Goal: Information Seeking & Learning: Learn about a topic

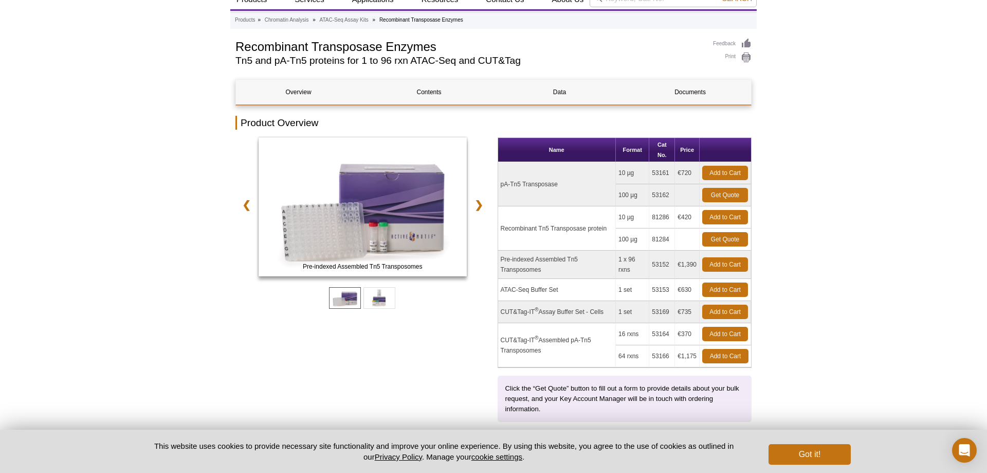
scroll to position [48, 0]
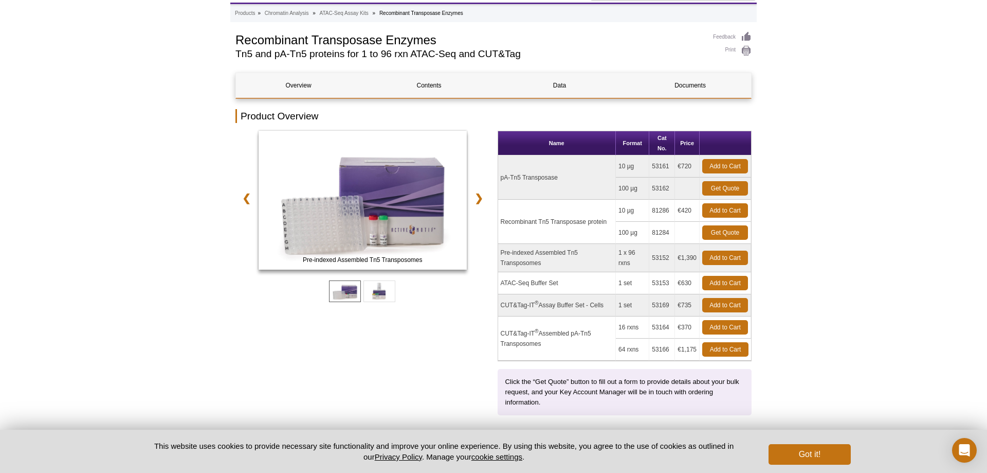
click at [601, 222] on td "Recombinant Tn5 Transposase protein" at bounding box center [557, 222] width 118 height 44
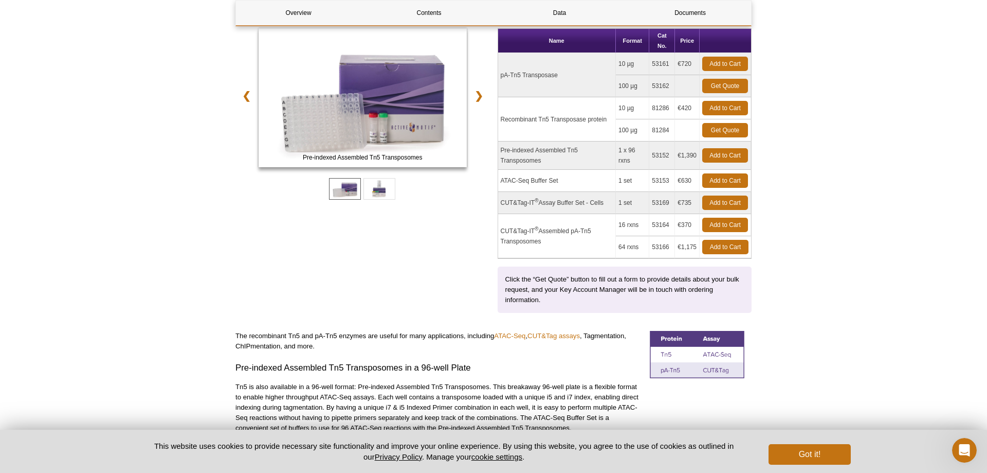
scroll to position [0, 0]
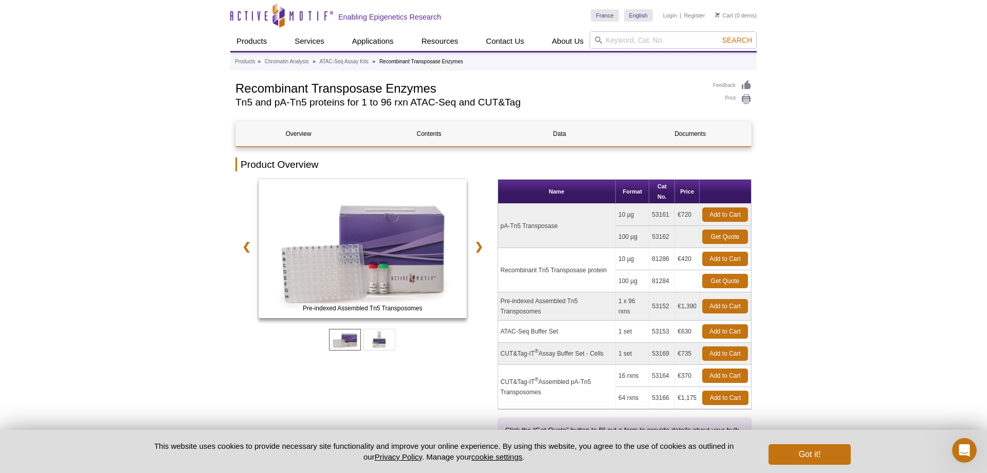
drag, startPoint x: 541, startPoint y: 270, endPoint x: 693, endPoint y: 262, distance: 151.9
click at [693, 262] on tr "Recombinant Tn5 Transposase protein 10 µg 81286 €420 Add to Cart" at bounding box center [624, 259] width 253 height 22
click at [693, 262] on td "€420" at bounding box center [687, 259] width 25 height 22
click at [570, 139] on link "Data" at bounding box center [559, 133] width 125 height 25
click at [669, 38] on input "search" at bounding box center [673, 39] width 167 height 17
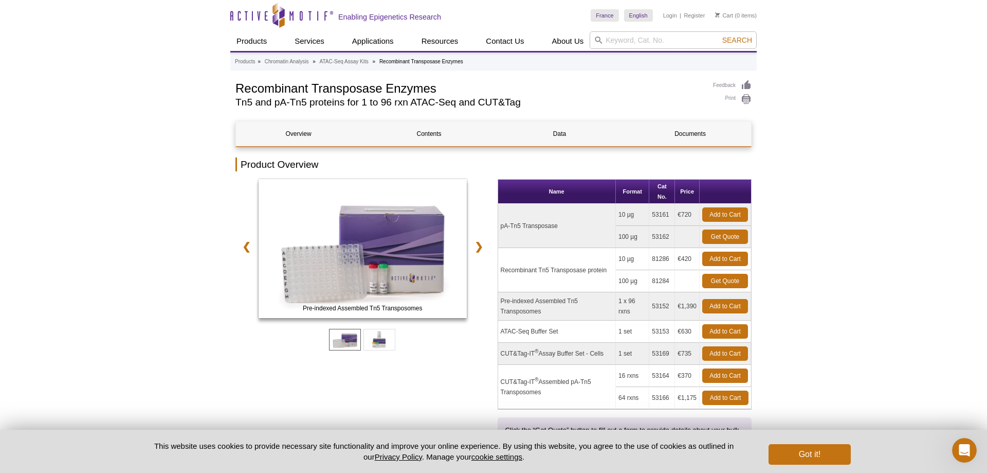
drag, startPoint x: 504, startPoint y: 269, endPoint x: 630, endPoint y: 274, distance: 125.5
click at [630, 274] on tbody "pA-Tn5 Transposase 10 µg 53161 €720 Add to Cart 100 µg 53162 Get Quote ®" at bounding box center [624, 306] width 253 height 205
click at [615, 269] on td "Recombinant Tn5 Transposase protein" at bounding box center [557, 270] width 118 height 44
drag, startPoint x: 610, startPoint y: 270, endPoint x: 497, endPoint y: 271, distance: 113.1
click at [497, 271] on div "Pre-indexed Assembled Tn5 Transposomes ATAC-Seq Buffer Set ❮ ❯ Name Format Cat …" at bounding box center [493, 321] width 516 height 284
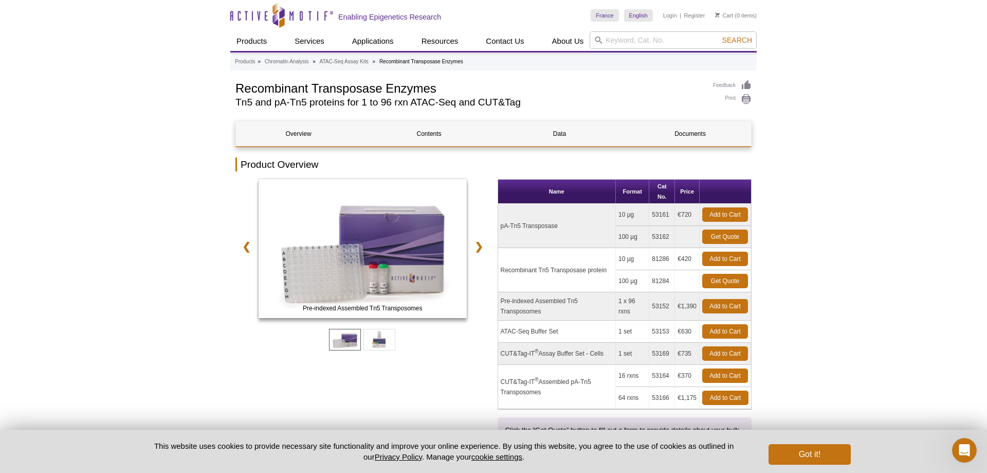
click at [497, 271] on div "Pre-indexed Assembled Tn5 Transposomes ATAC-Seq Buffer Set ❮ ❯ Name Format Cat …" at bounding box center [493, 321] width 516 height 284
drag, startPoint x: 606, startPoint y: 269, endPoint x: 497, endPoint y: 269, distance: 109.5
click at [497, 269] on div "Pre-indexed Assembled Tn5 Transposomes ATAC-Seq Buffer Set ❮ ❯ Name Format Cat …" at bounding box center [493, 321] width 516 height 284
copy td "Recombinant Tn5 Transposase protein"
click at [540, 258] on td "Recombinant Tn5 Transposase protein" at bounding box center [557, 270] width 118 height 44
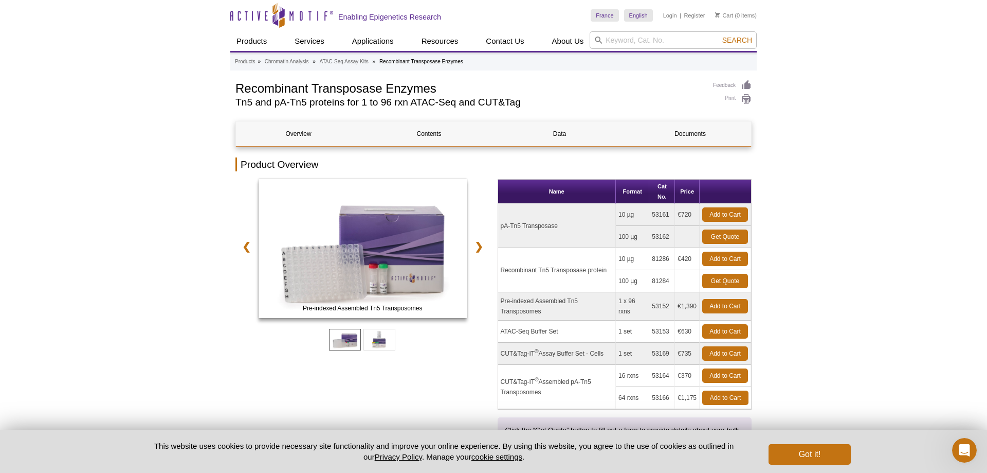
drag, startPoint x: 528, startPoint y: 222, endPoint x: 536, endPoint y: 277, distance: 56.1
click at [536, 277] on tbody "pA-Tn5 Transposase 10 µg 53161 €720 Add to Cart 100 µg 53162 Get Quote ®" at bounding box center [624, 306] width 253 height 205
click at [536, 277] on td "Recombinant Tn5 Transposase protein" at bounding box center [557, 270] width 118 height 44
drag, startPoint x: 498, startPoint y: 227, endPoint x: 681, endPoint y: 287, distance: 192.7
click at [681, 287] on tbody "pA-Tn5 Transposase 10 µg 53161 €720 Add to Cart 100 µg 53162 Get Quote ®" at bounding box center [624, 306] width 253 height 205
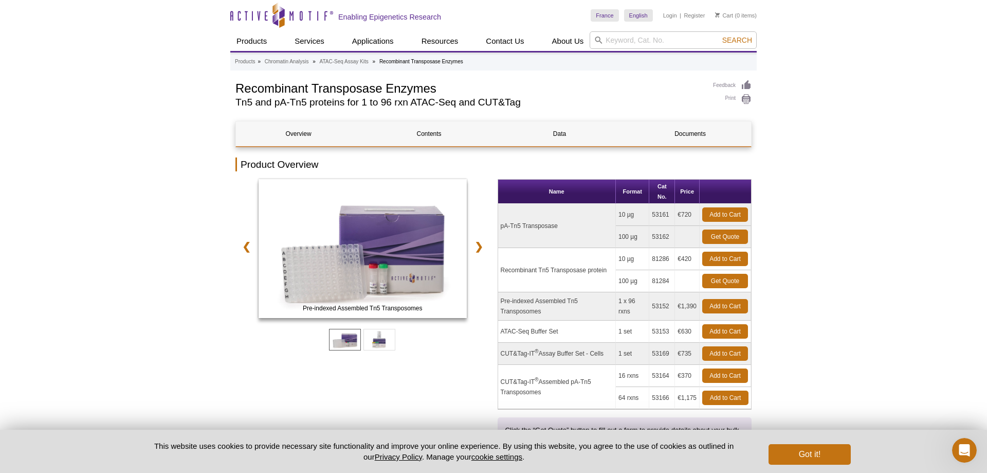
click at [681, 287] on td at bounding box center [687, 281] width 25 height 22
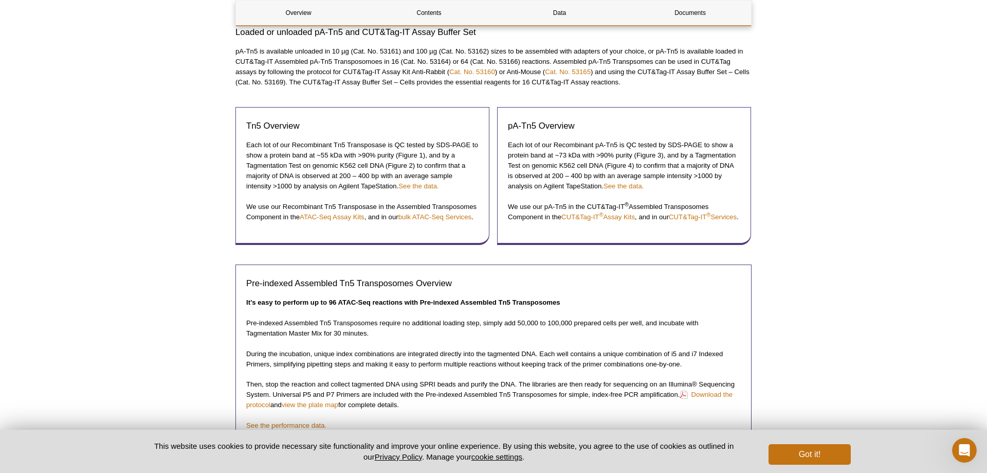
scroll to position [629, 0]
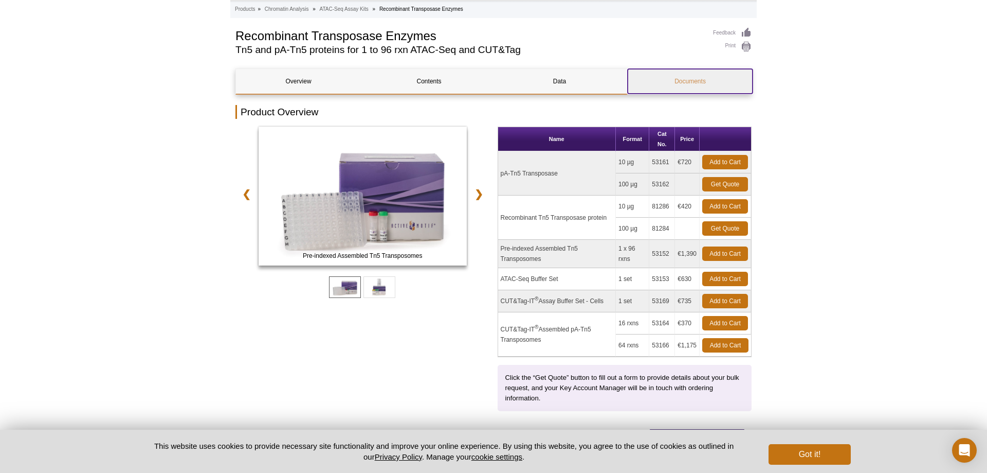
click at [678, 78] on link "Documents" at bounding box center [690, 81] width 125 height 25
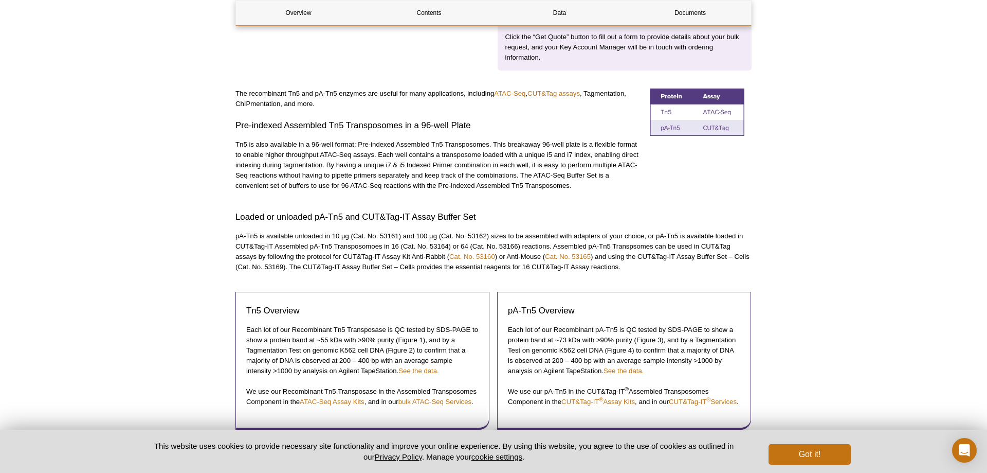
scroll to position [497, 0]
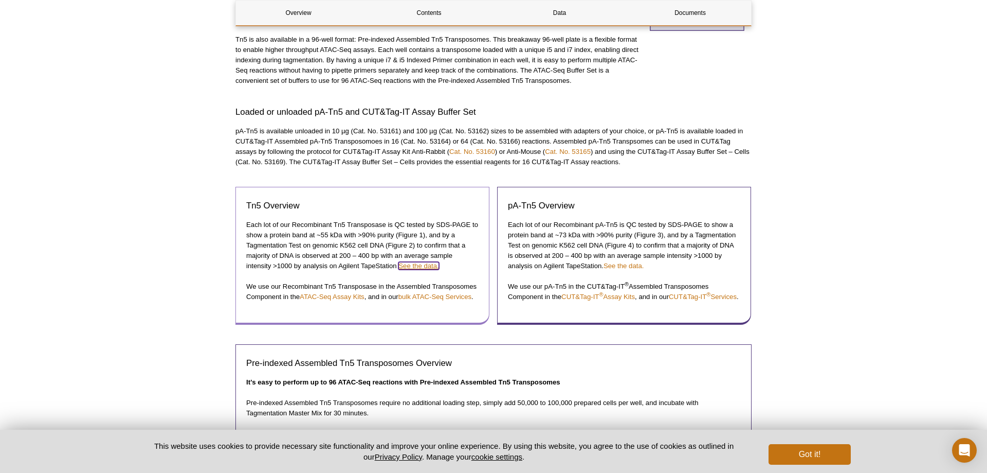
click at [410, 263] on link "See the data." at bounding box center [418, 266] width 40 height 8
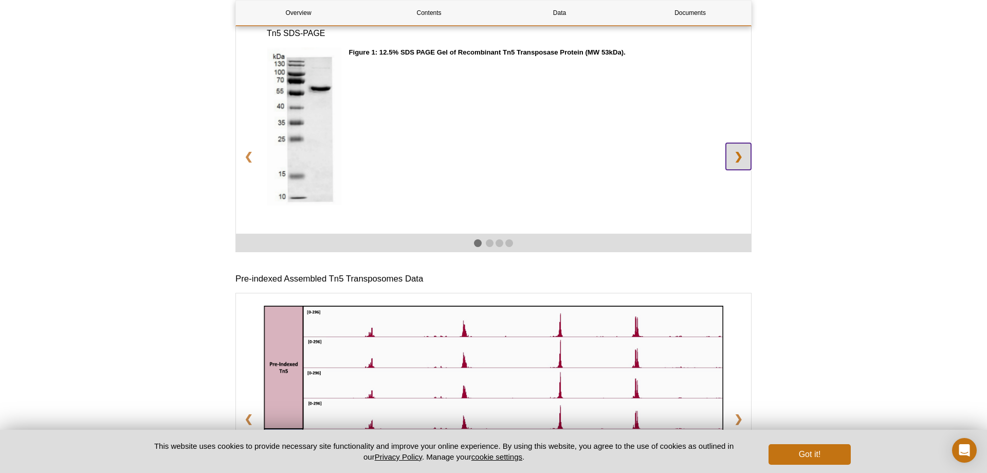
click at [737, 169] on link "❯" at bounding box center [738, 156] width 25 height 27
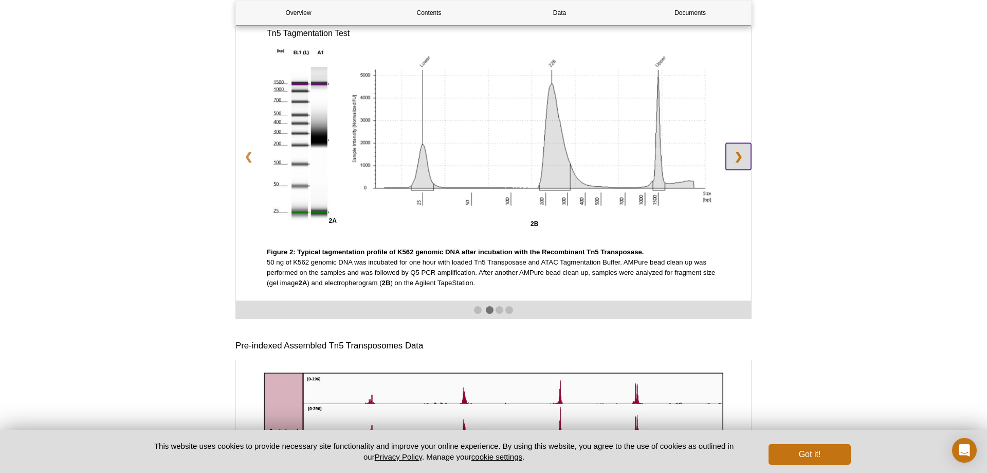
click at [737, 169] on link "❯" at bounding box center [738, 156] width 25 height 27
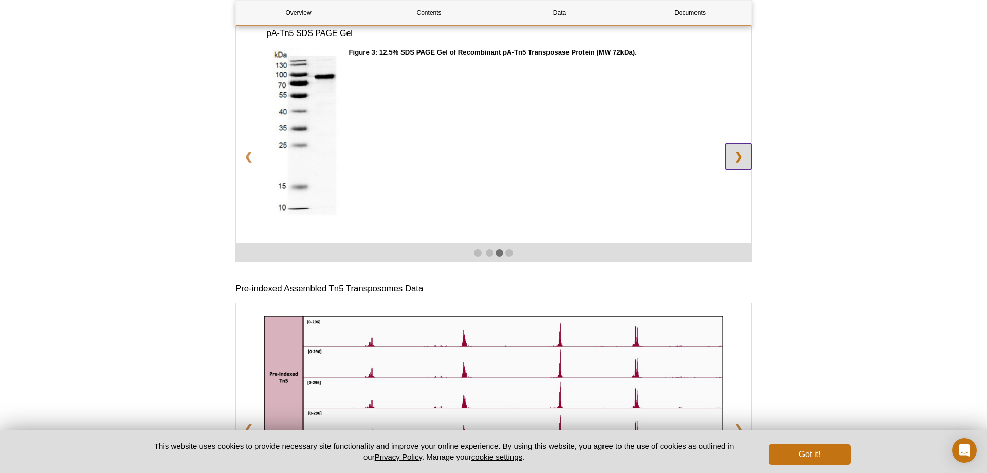
click at [738, 168] on link "❯" at bounding box center [738, 156] width 25 height 27
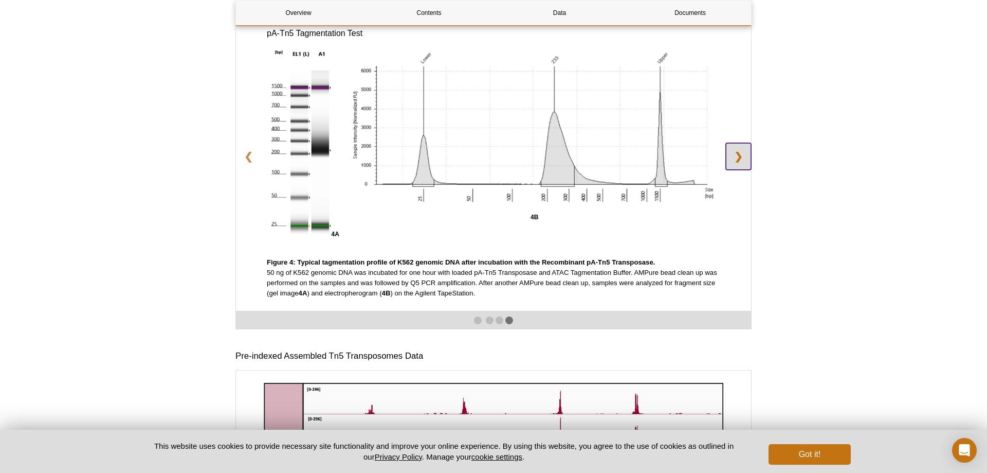
click at [738, 168] on link "❯" at bounding box center [738, 156] width 25 height 27
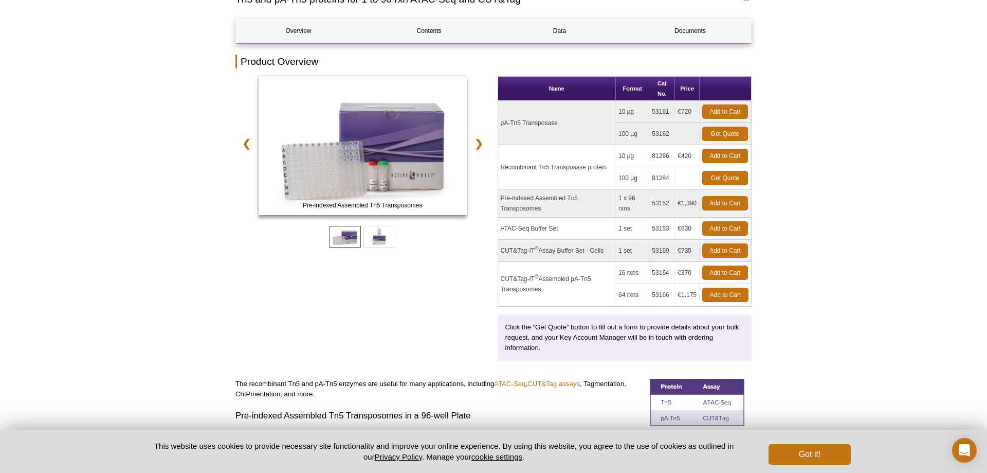
scroll to position [155, 0]
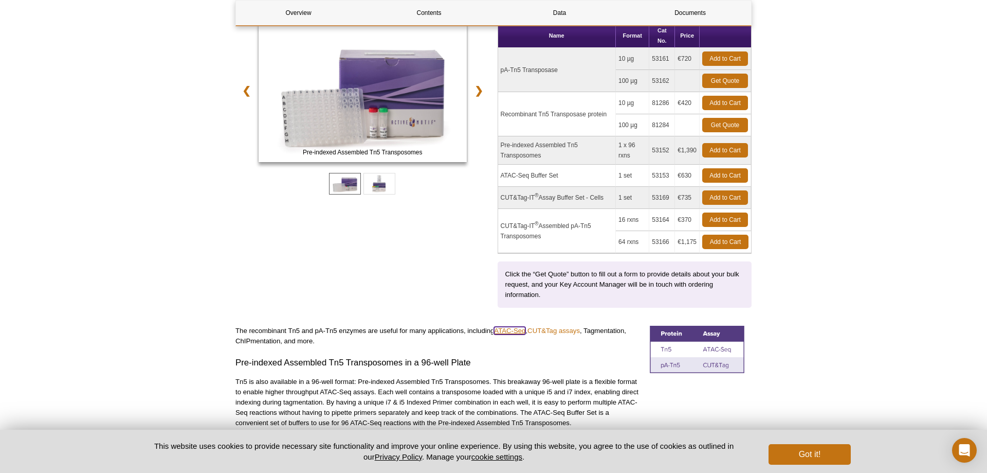
click at [513, 331] on link "ATAC-Seq" at bounding box center [509, 331] width 31 height 8
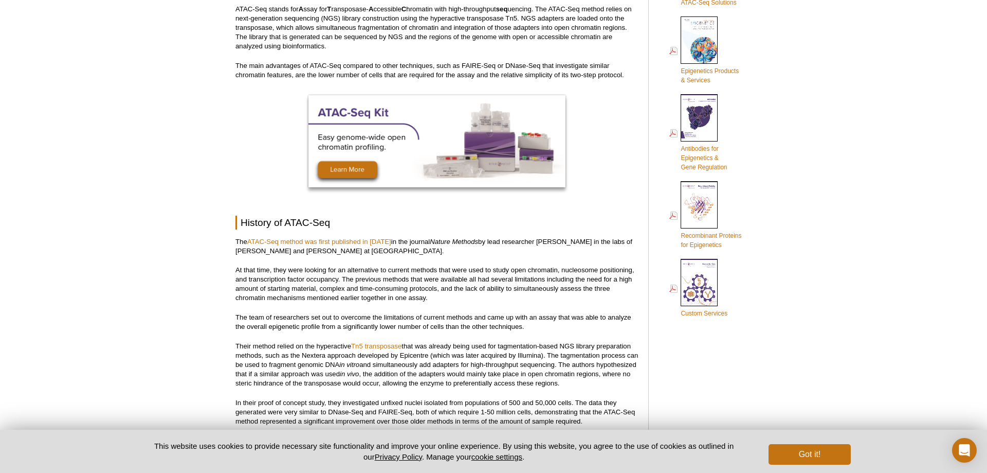
scroll to position [655, 0]
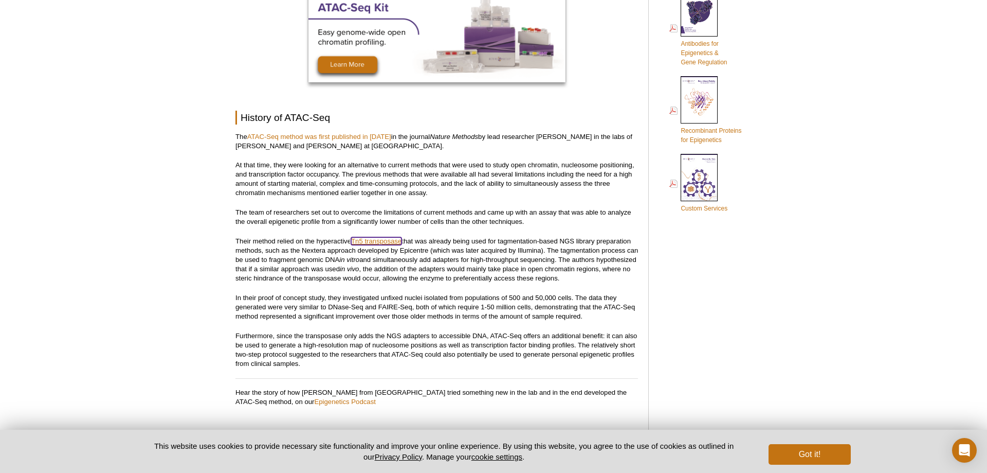
click at [373, 241] on link "Tn5 transposase" at bounding box center [376, 241] width 50 height 8
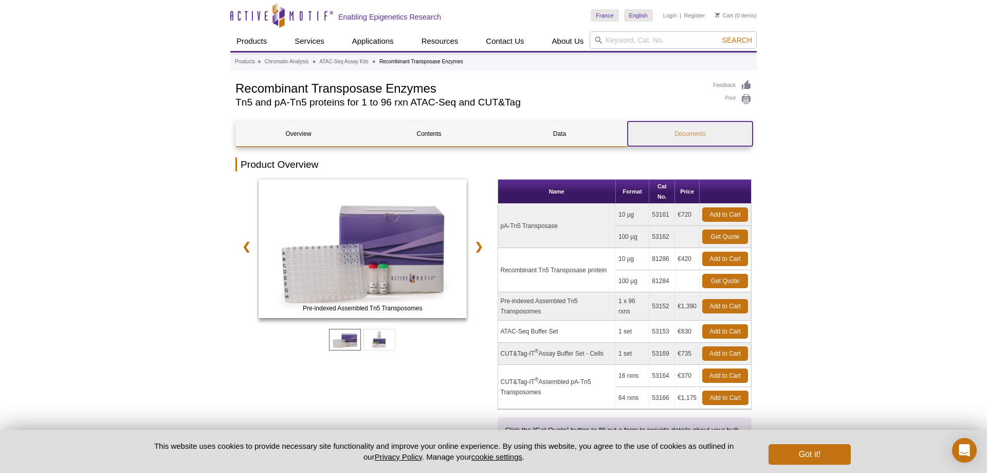
click at [701, 139] on link "Documents" at bounding box center [690, 133] width 125 height 25
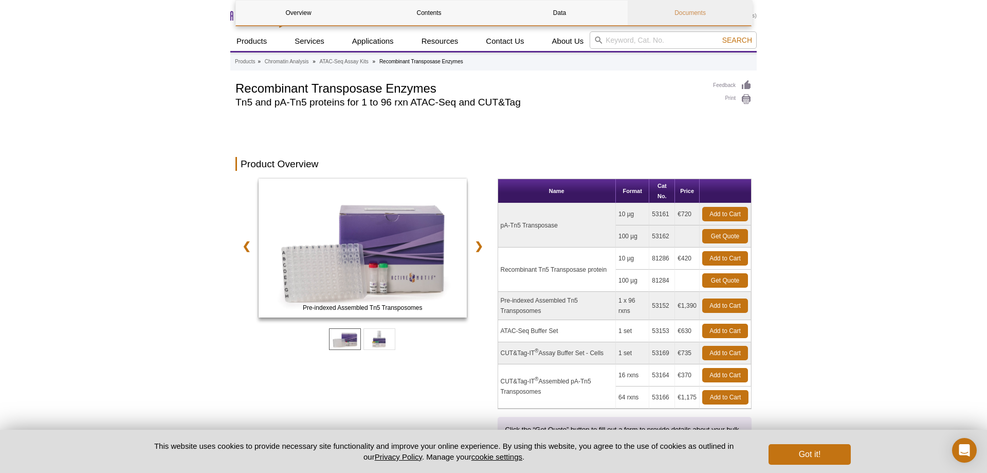
scroll to position [1586, 0]
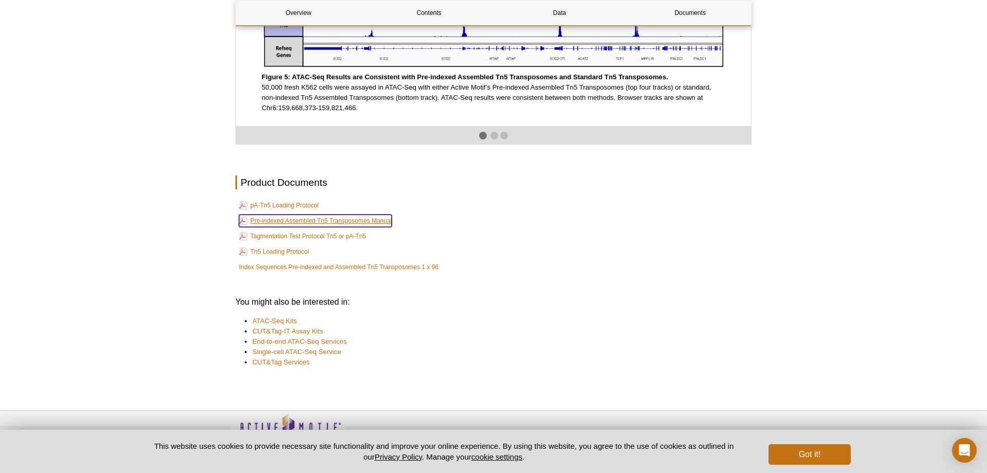
click at [300, 227] on link "Pre-indexed Assembled Tn5 Transposomes Manual" at bounding box center [315, 220] width 153 height 12
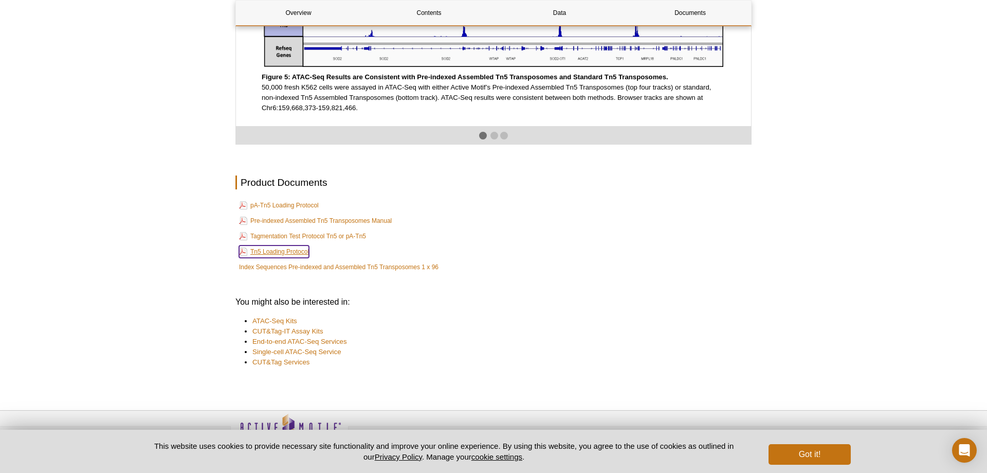
click at [304, 258] on link "Tn5 Loading Protocol" at bounding box center [274, 251] width 70 height 12
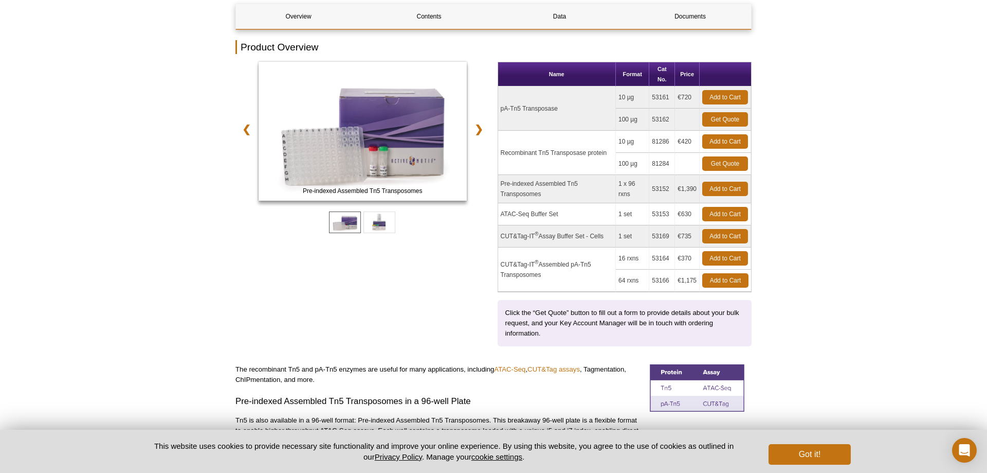
scroll to position [0, 0]
